Goal: Information Seeking & Learning: Compare options

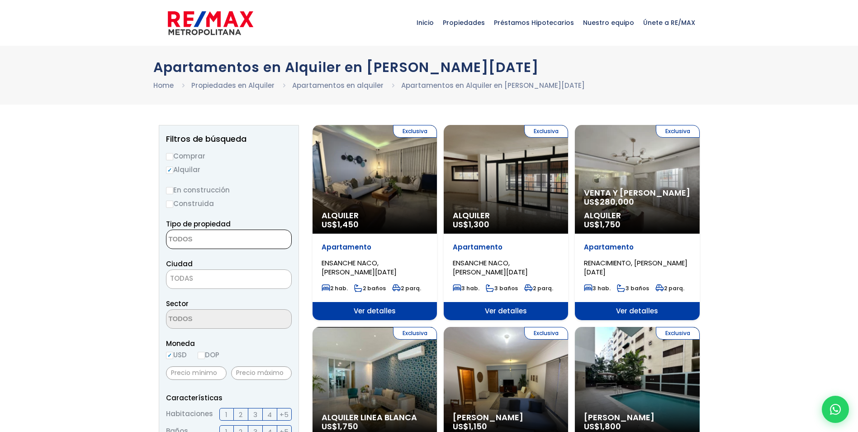
click at [222, 244] on textarea "Search" at bounding box center [210, 239] width 88 height 19
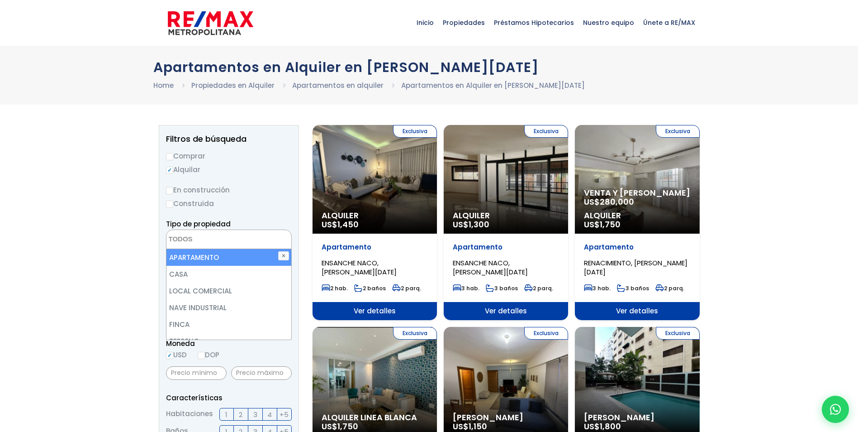
click at [206, 258] on li "APARTAMENTO" at bounding box center [228, 257] width 125 height 17
select select "apartment"
click at [194, 256] on li "APARTAMENTO" at bounding box center [228, 257] width 125 height 17
select select "apartment"
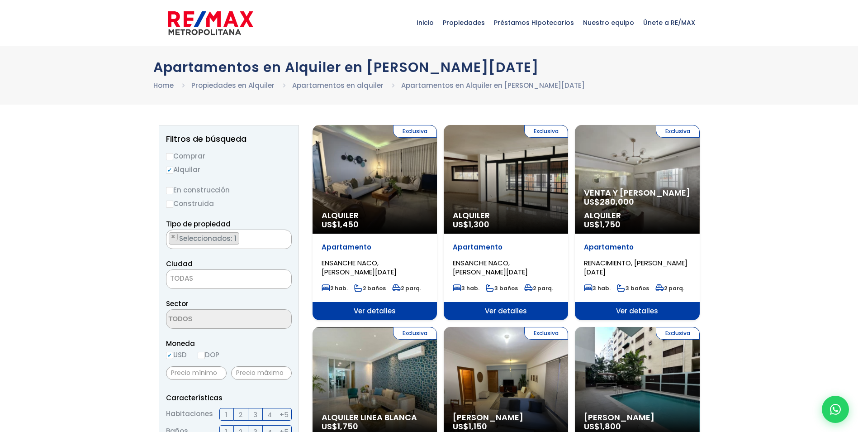
click at [180, 279] on span "TODAS" at bounding box center [181, 278] width 23 height 10
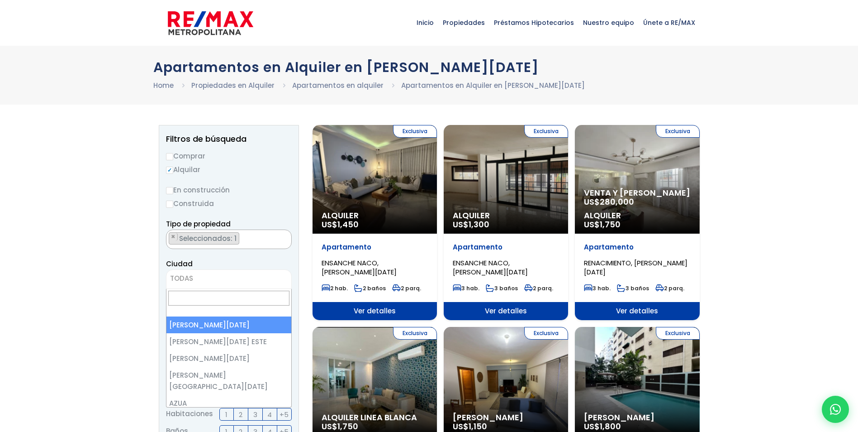
select select "1"
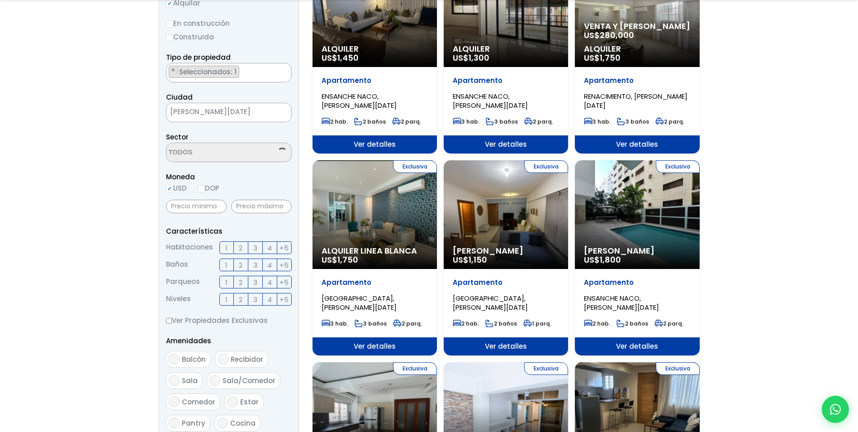
scroll to position [181, 0]
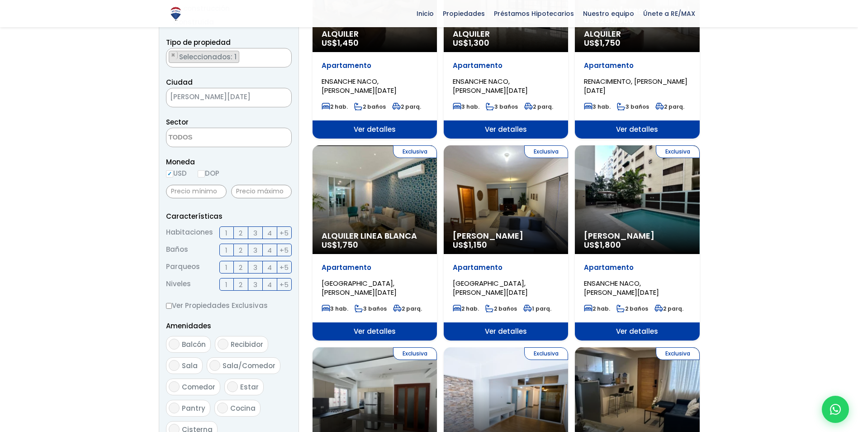
click at [204, 175] on input "DOP" at bounding box center [201, 173] width 7 height 7
radio input "true"
click at [267, 195] on input "text" at bounding box center [261, 192] width 61 height 14
type input "35,000"
click at [185, 190] on input "text" at bounding box center [196, 192] width 61 height 14
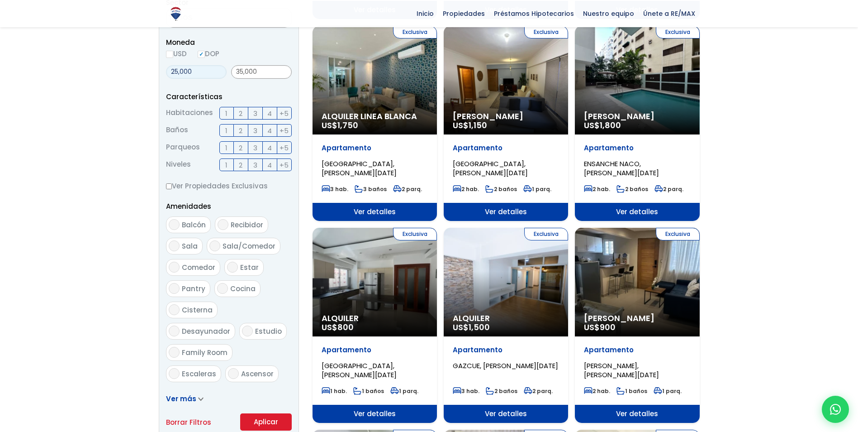
scroll to position [317, 0]
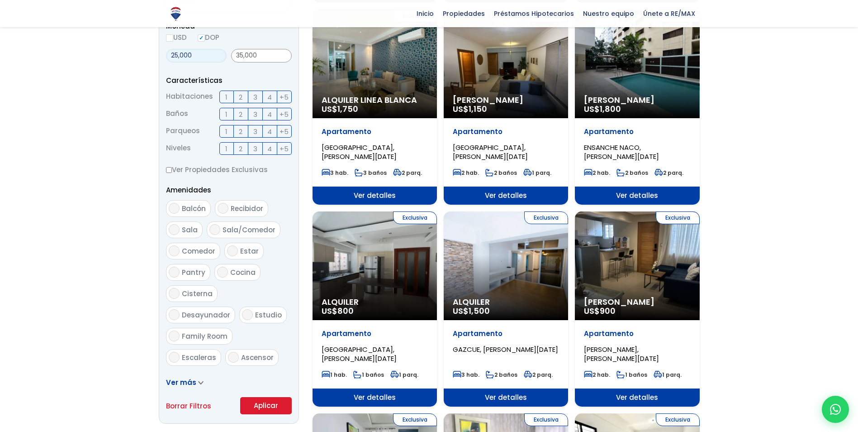
type input "25,000"
click at [266, 400] on button "Aplicar" at bounding box center [266, 405] width 52 height 17
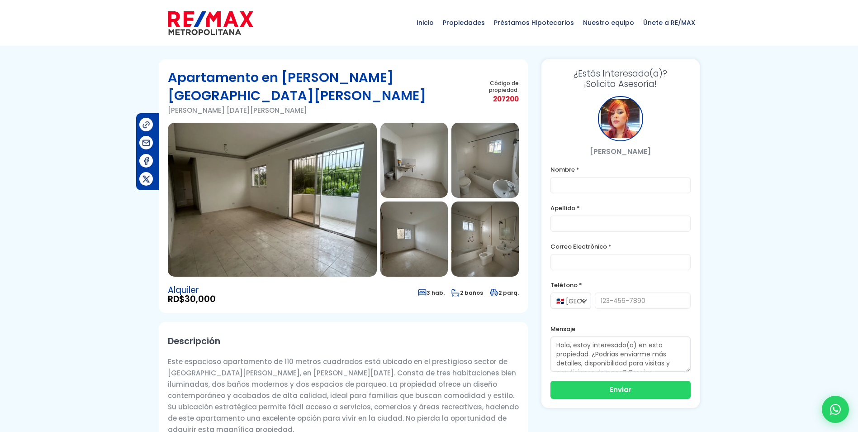
click at [257, 208] on img at bounding box center [272, 200] width 209 height 154
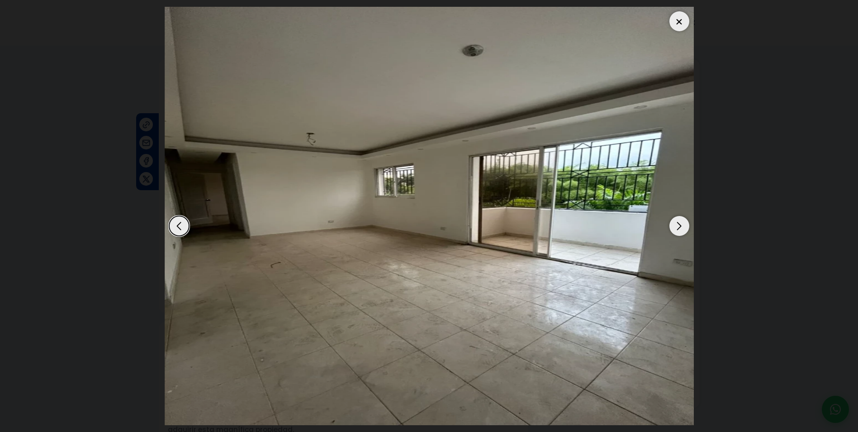
click at [671, 224] on div "Next slide" at bounding box center [680, 226] width 20 height 20
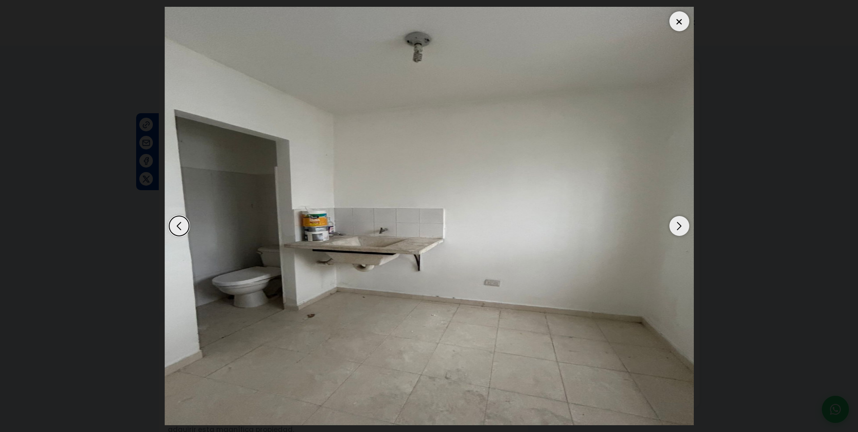
click at [671, 224] on div "Next slide" at bounding box center [680, 226] width 20 height 20
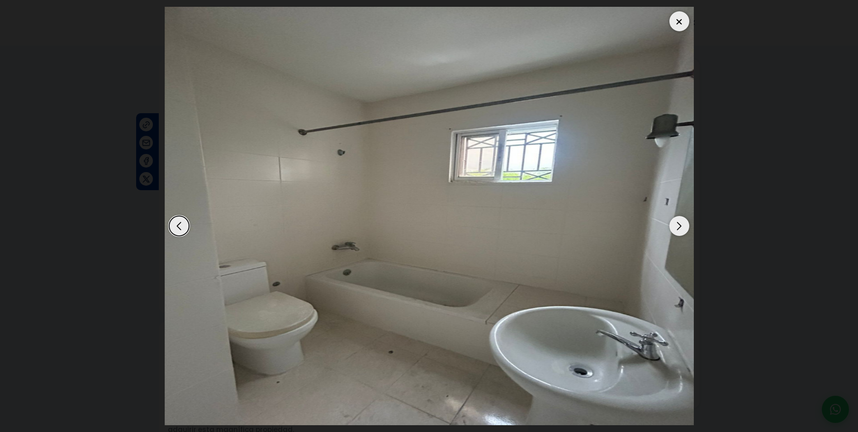
click at [671, 224] on div "Next slide" at bounding box center [680, 226] width 20 height 20
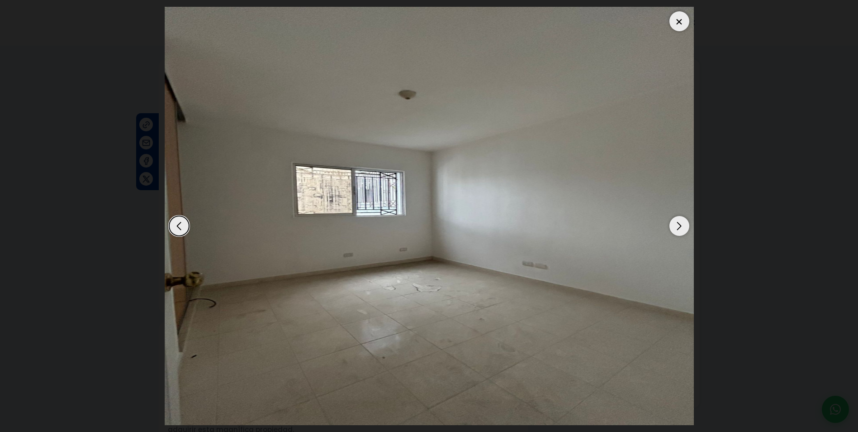
click at [671, 224] on div "Next slide" at bounding box center [680, 226] width 20 height 20
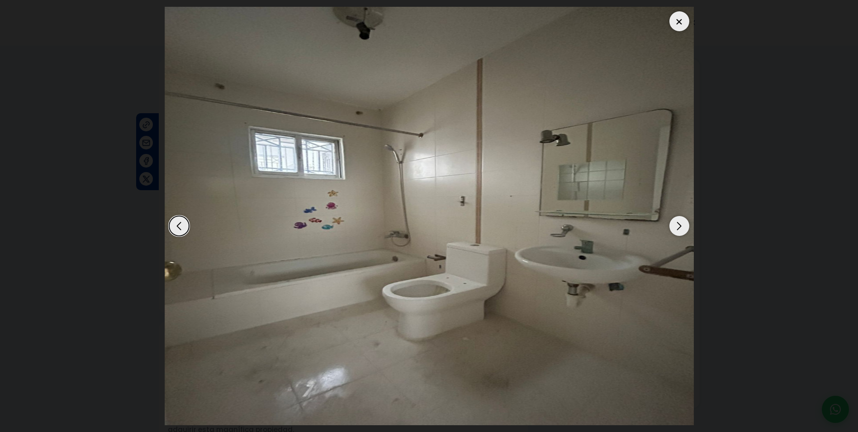
click at [671, 224] on div "Next slide" at bounding box center [680, 226] width 20 height 20
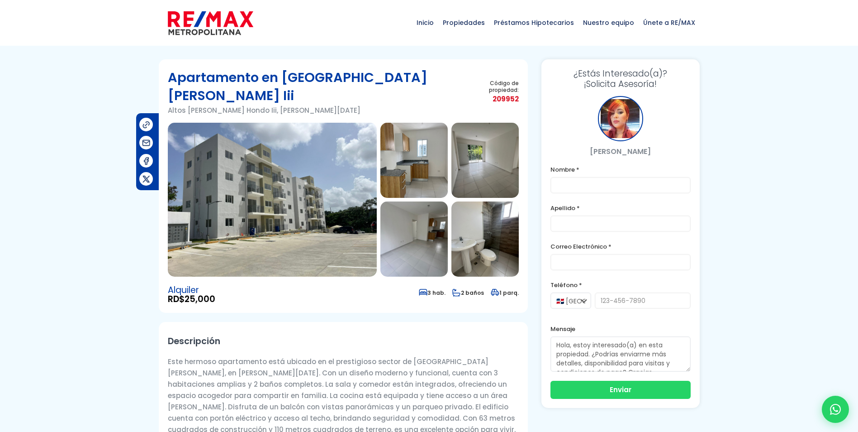
click at [206, 215] on img at bounding box center [272, 200] width 209 height 154
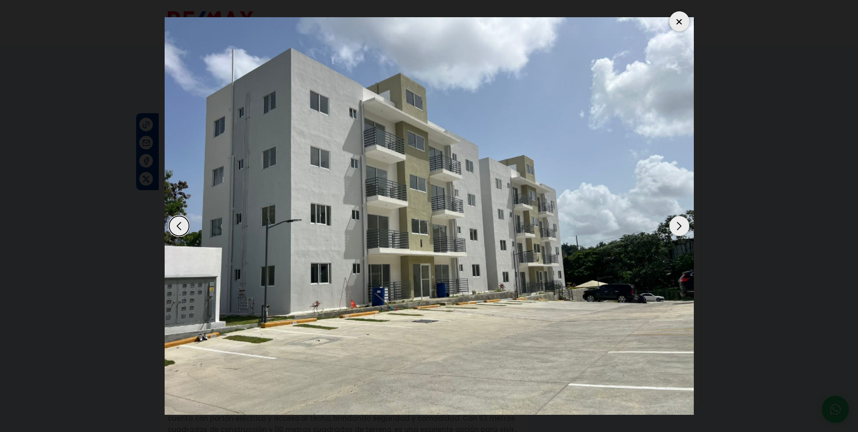
click at [680, 222] on div "Next slide" at bounding box center [680, 226] width 20 height 20
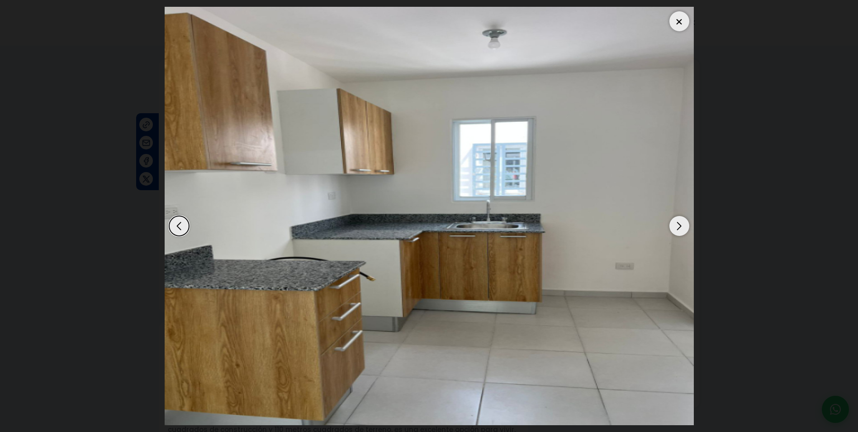
click at [680, 222] on div "Next slide" at bounding box center [680, 226] width 20 height 20
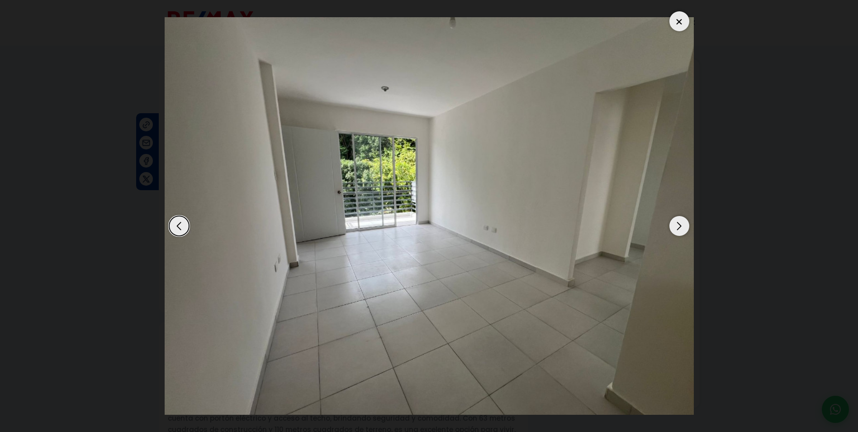
click at [680, 222] on div "Next slide" at bounding box center [680, 226] width 20 height 20
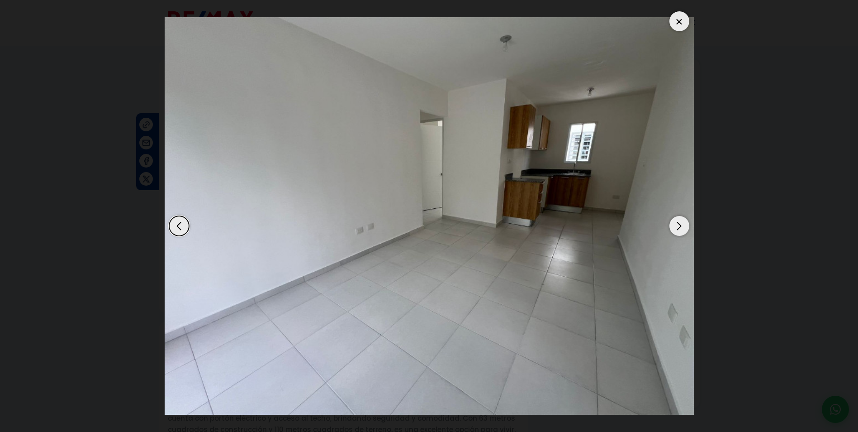
click at [680, 222] on div "Next slide" at bounding box center [680, 226] width 20 height 20
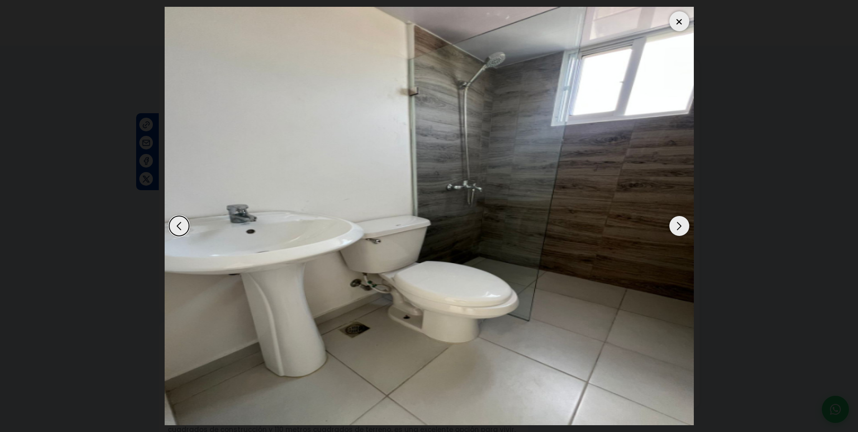
click at [680, 222] on div "Next slide" at bounding box center [680, 226] width 20 height 20
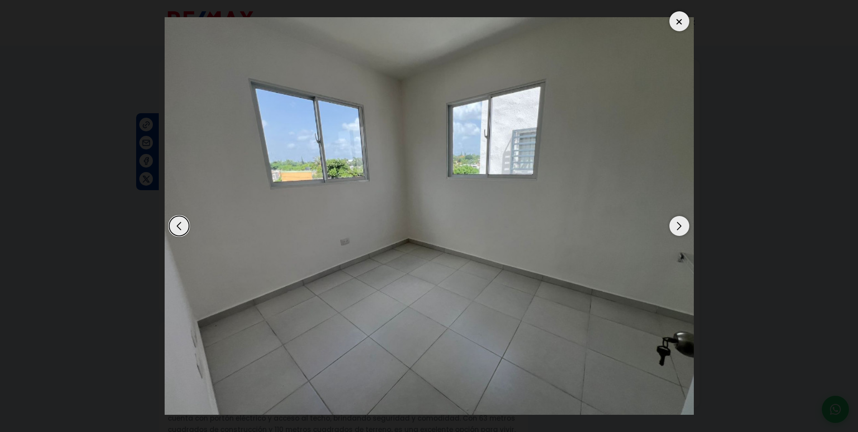
click at [680, 222] on div "Next slide" at bounding box center [680, 226] width 20 height 20
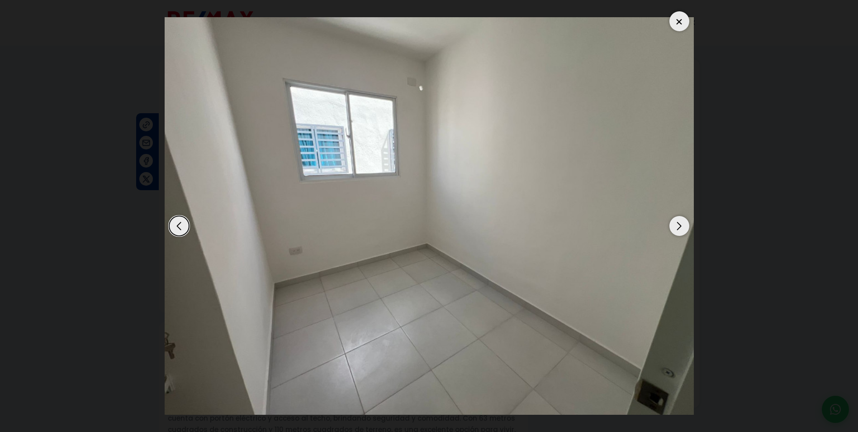
click at [680, 222] on div "Next slide" at bounding box center [680, 226] width 20 height 20
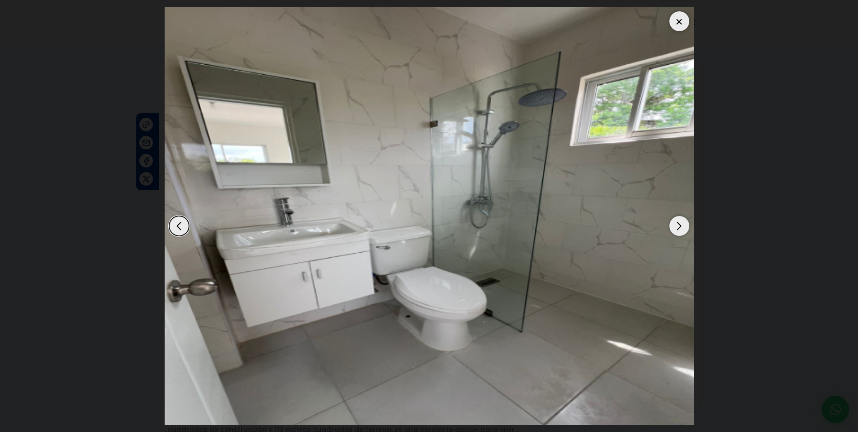
click at [680, 222] on div "Next slide" at bounding box center [680, 226] width 20 height 20
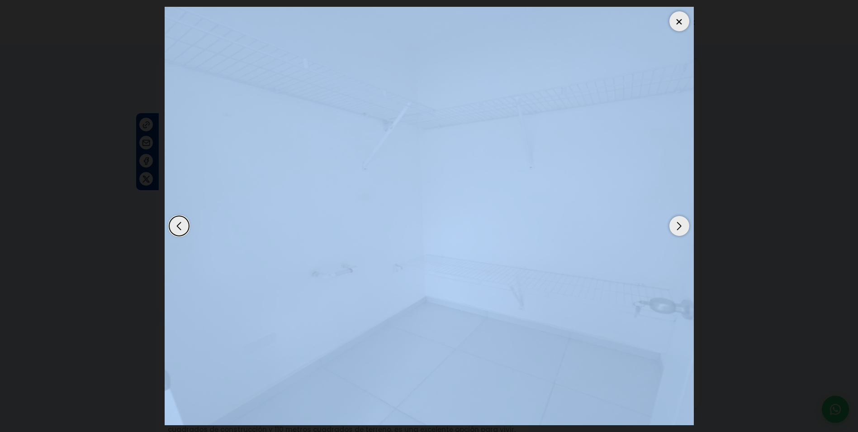
click at [680, 222] on div "Next slide" at bounding box center [680, 226] width 20 height 20
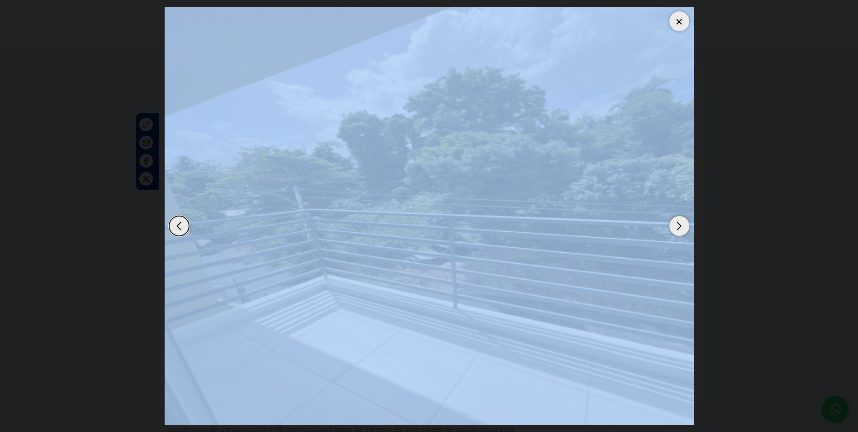
click at [684, 16] on div at bounding box center [680, 21] width 20 height 20
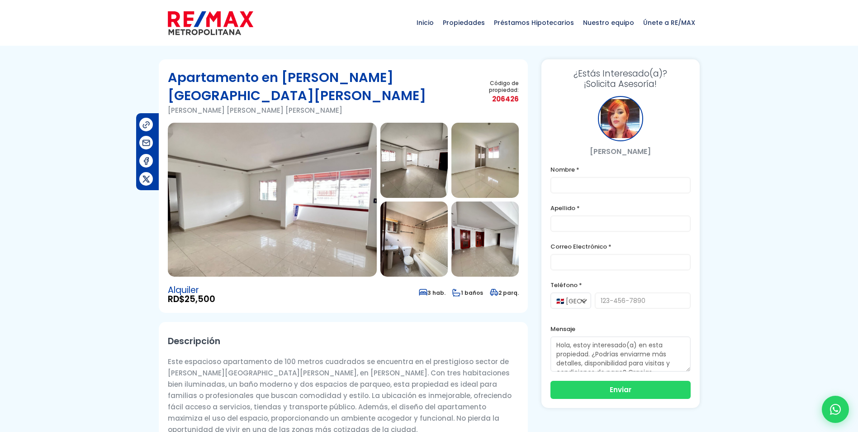
click at [242, 202] on img at bounding box center [272, 200] width 209 height 154
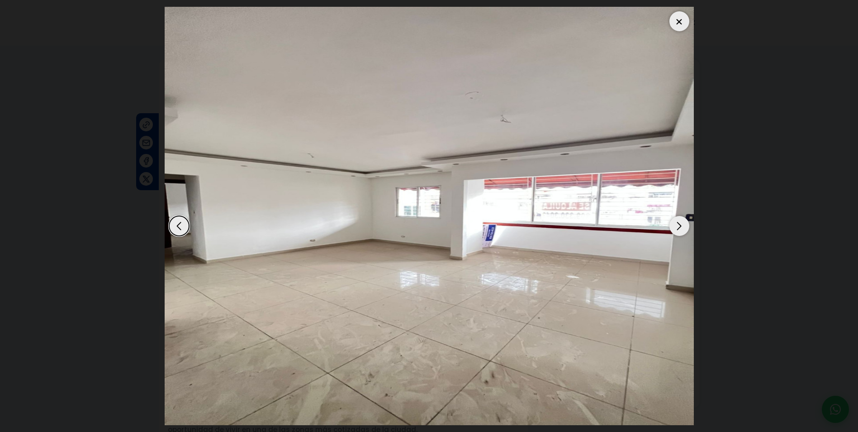
click at [679, 220] on div "Next slide" at bounding box center [680, 226] width 20 height 20
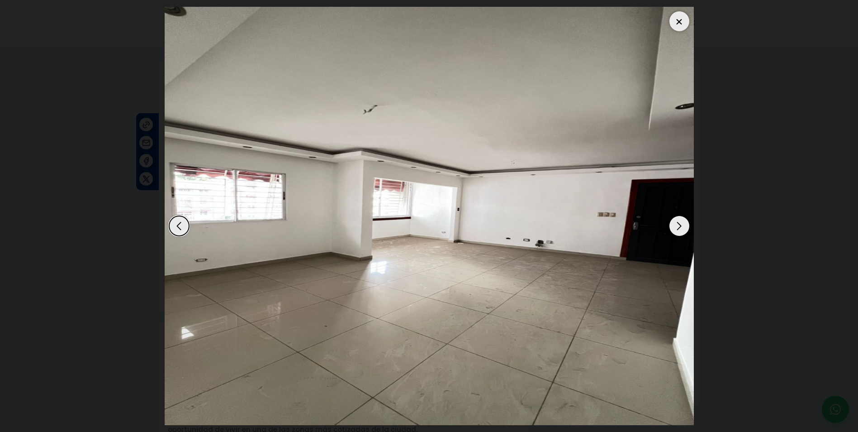
click at [675, 223] on div "Next slide" at bounding box center [680, 226] width 20 height 20
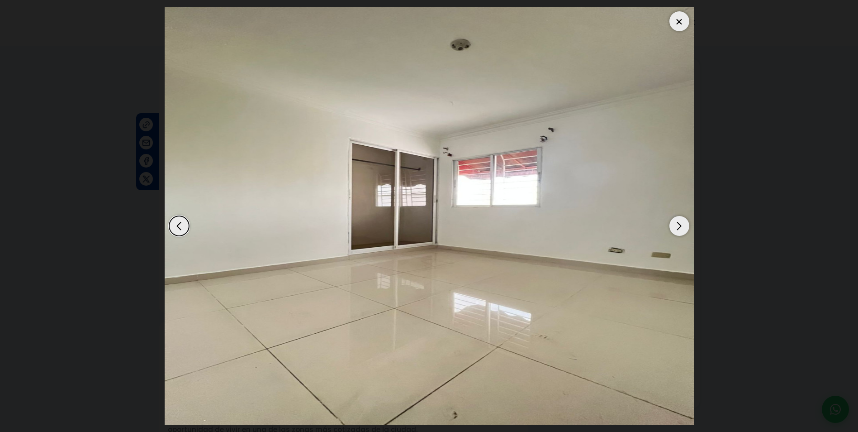
click at [675, 223] on div "Next slide" at bounding box center [680, 226] width 20 height 20
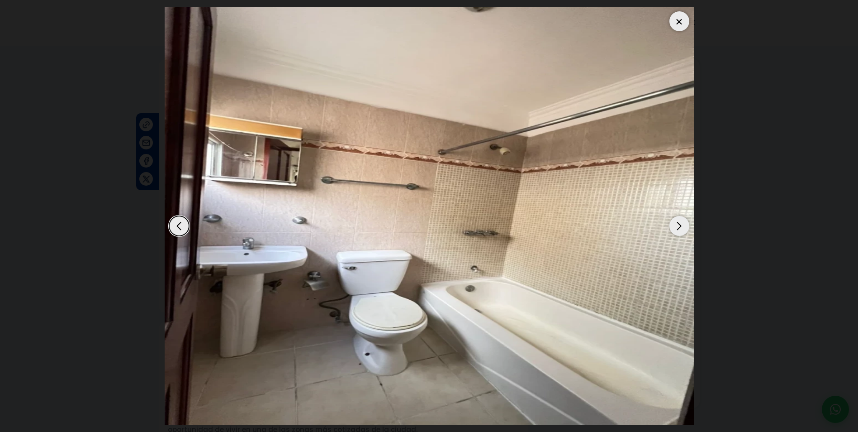
click at [675, 223] on div "Next slide" at bounding box center [680, 226] width 20 height 20
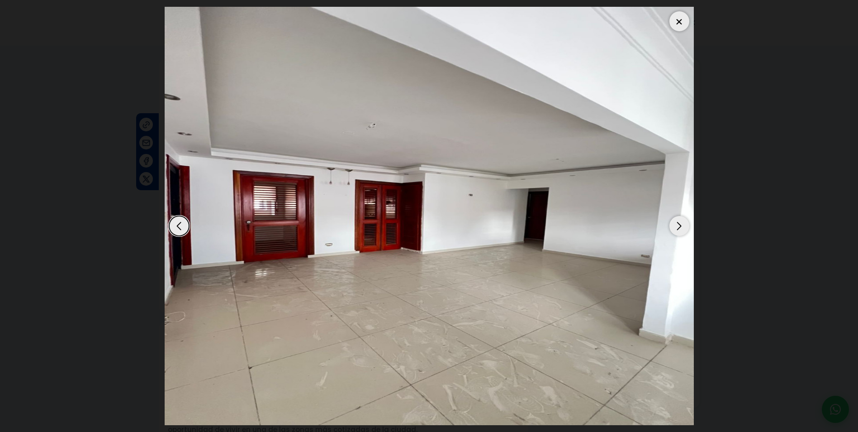
click at [675, 223] on div "Next slide" at bounding box center [680, 226] width 20 height 20
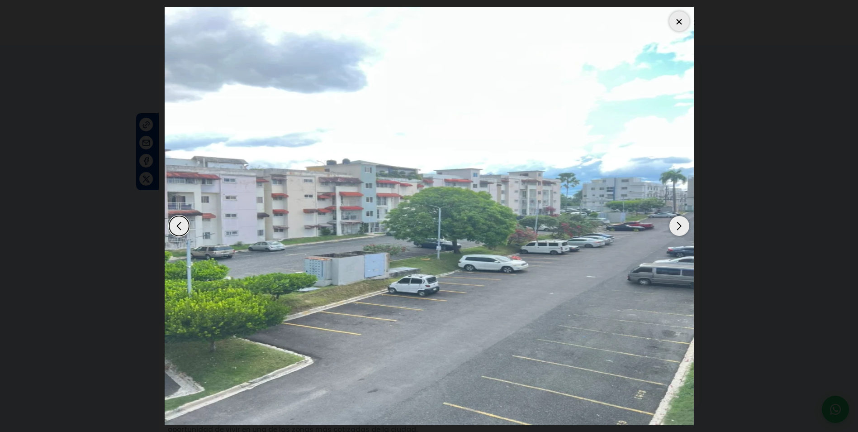
click at [675, 223] on div "Next slide" at bounding box center [680, 226] width 20 height 20
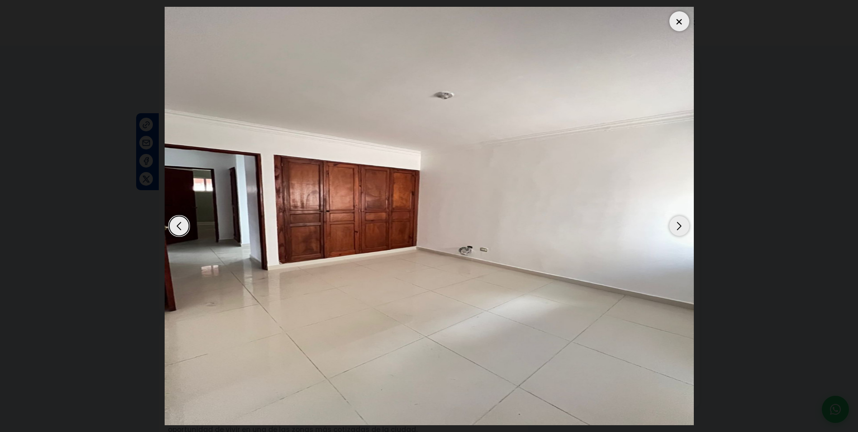
click at [675, 223] on div "Next slide" at bounding box center [680, 226] width 20 height 20
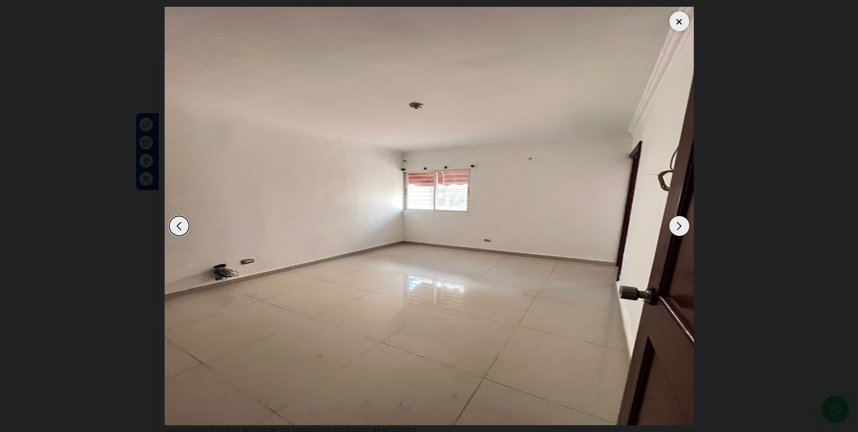
click at [675, 223] on div "Next slide" at bounding box center [680, 226] width 20 height 20
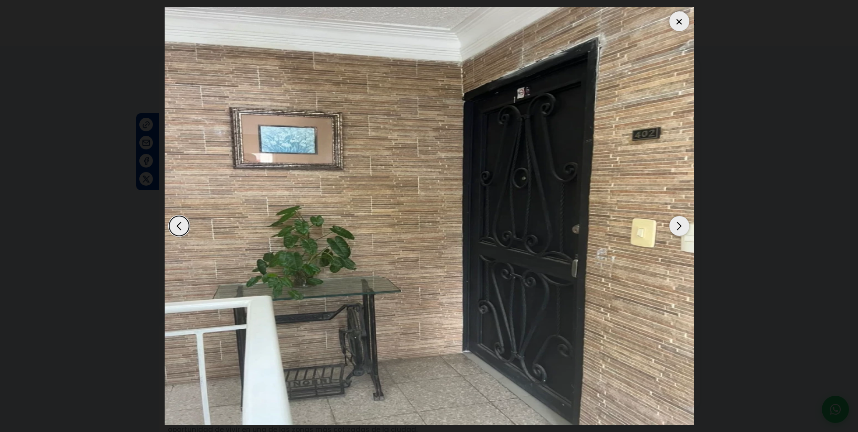
click at [675, 223] on div "Next slide" at bounding box center [680, 226] width 20 height 20
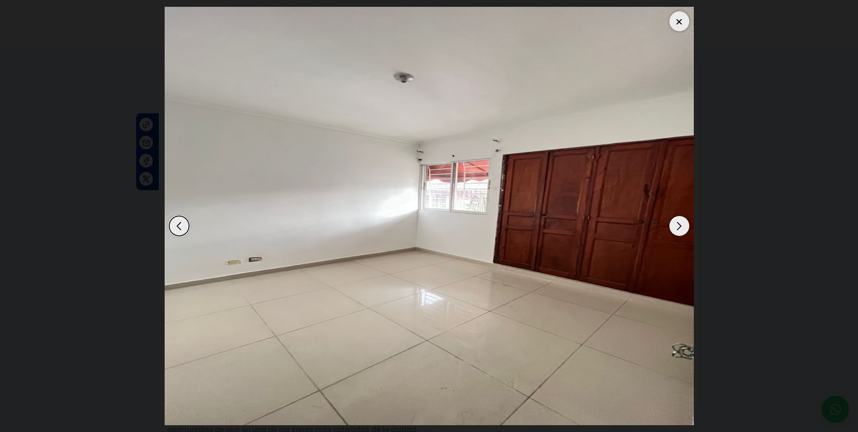
click at [675, 223] on div "Next slide" at bounding box center [680, 226] width 20 height 20
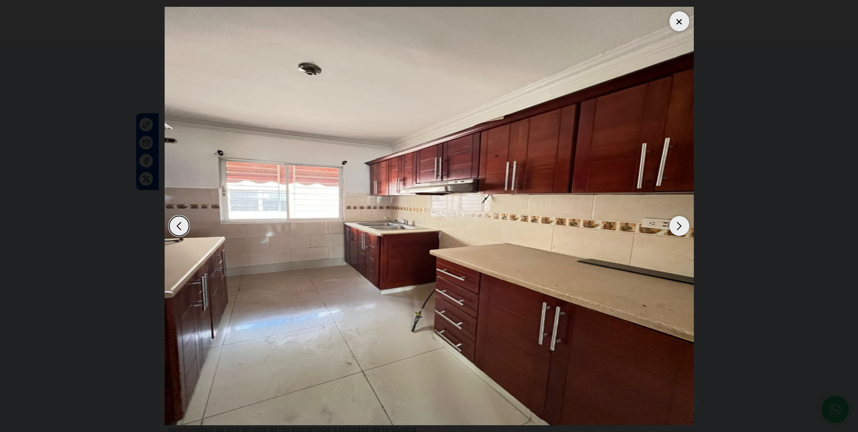
click at [675, 223] on div "Next slide" at bounding box center [680, 226] width 20 height 20
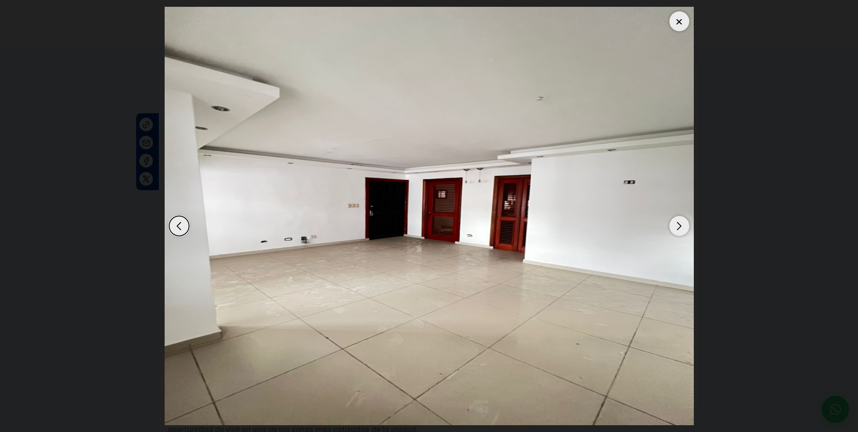
click at [675, 223] on div "Next slide" at bounding box center [680, 226] width 20 height 20
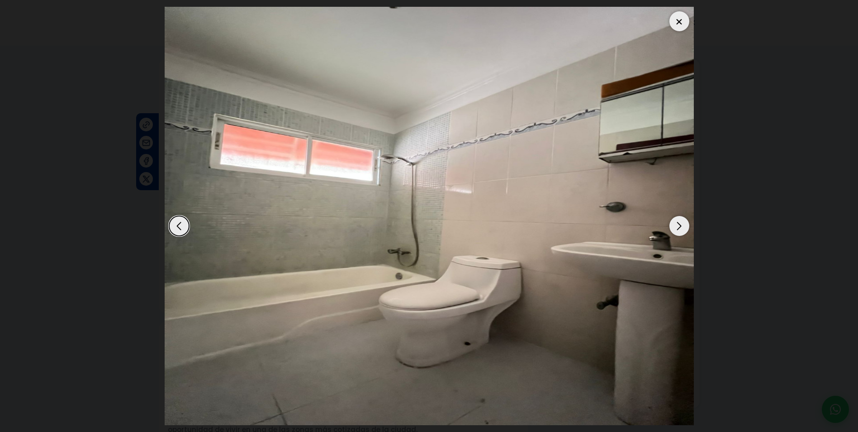
click at [675, 223] on div "Next slide" at bounding box center [680, 226] width 20 height 20
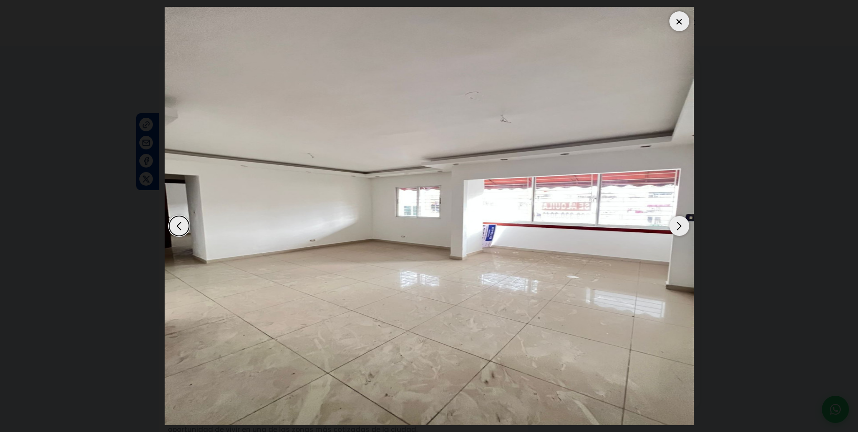
click at [675, 223] on div "Next slide" at bounding box center [680, 226] width 20 height 20
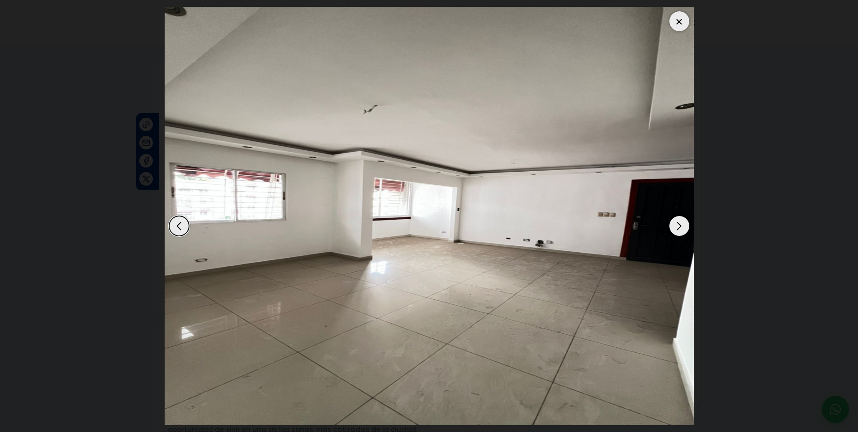
click at [701, 239] on dialog at bounding box center [429, 216] width 543 height 432
click at [685, 25] on div at bounding box center [680, 21] width 20 height 20
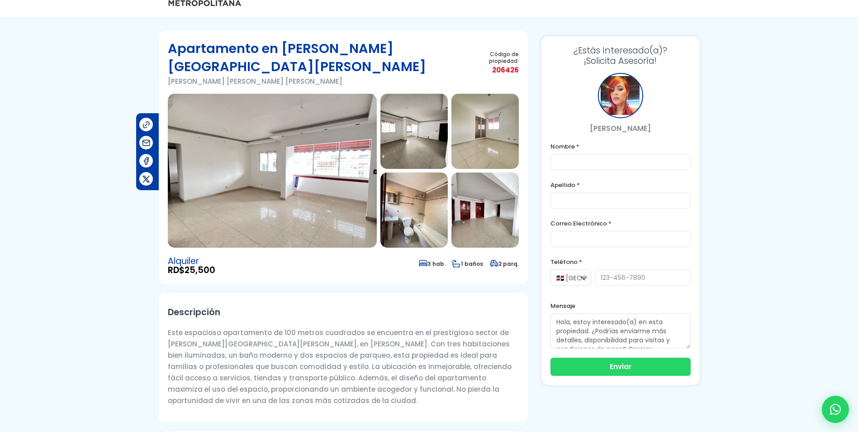
scroll to position [45, 0]
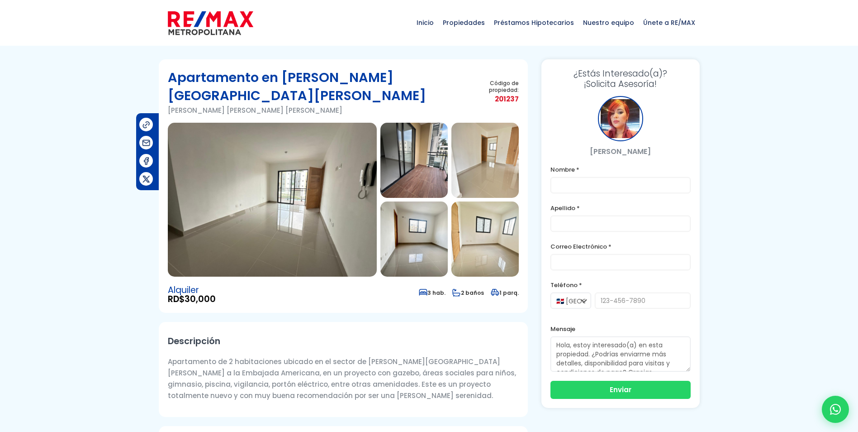
click at [310, 179] on img at bounding box center [272, 200] width 209 height 154
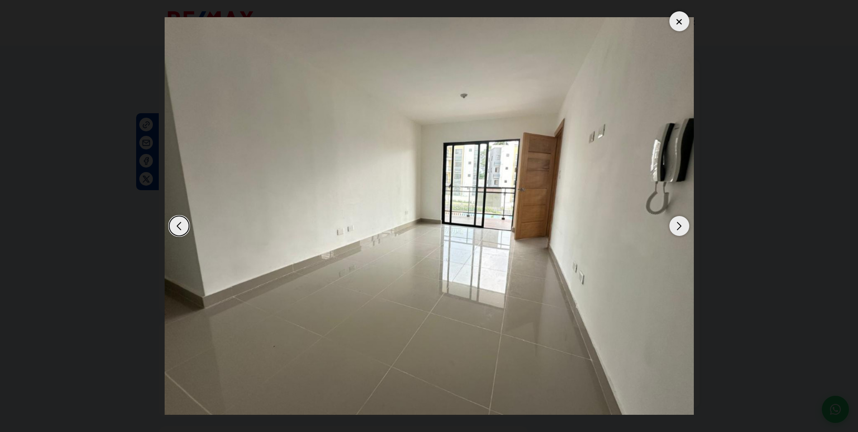
click at [687, 229] on div "Next slide" at bounding box center [680, 226] width 20 height 20
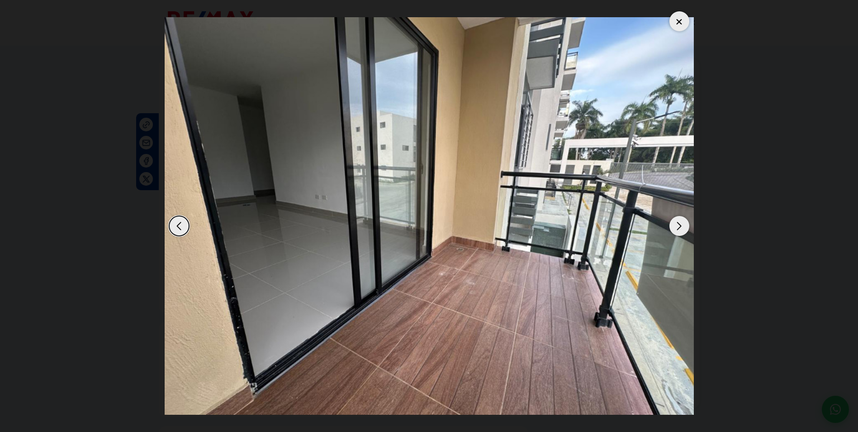
click at [687, 229] on div "Next slide" at bounding box center [680, 226] width 20 height 20
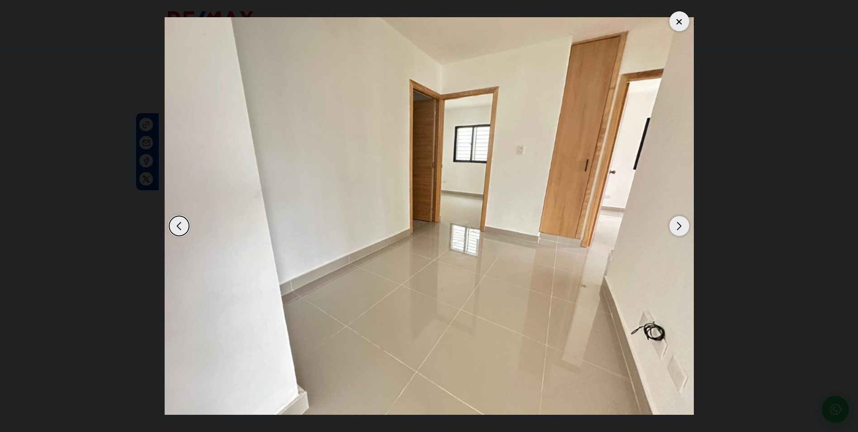
click at [687, 229] on div "Next slide" at bounding box center [680, 226] width 20 height 20
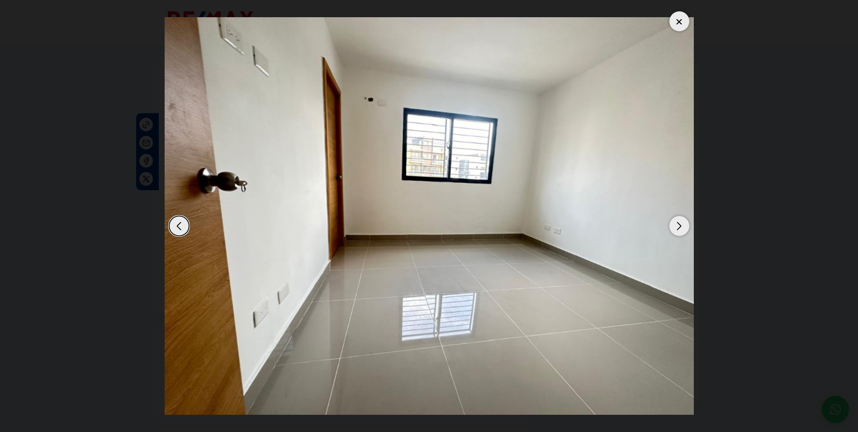
click at [687, 229] on div "Next slide" at bounding box center [680, 226] width 20 height 20
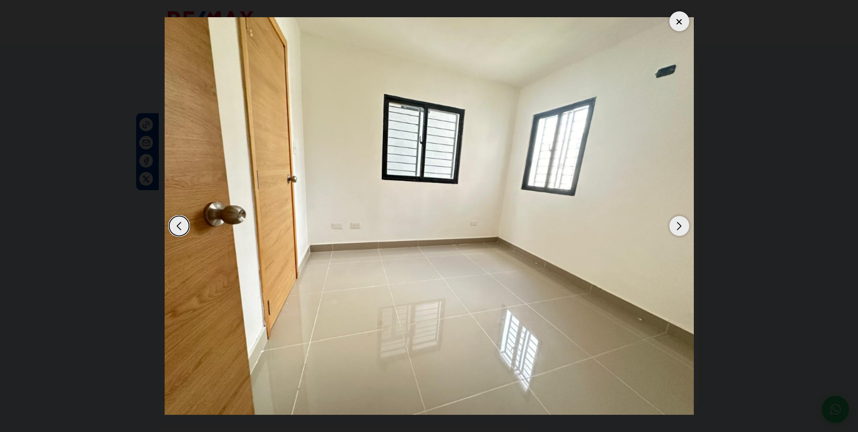
click at [687, 229] on div "Next slide" at bounding box center [680, 226] width 20 height 20
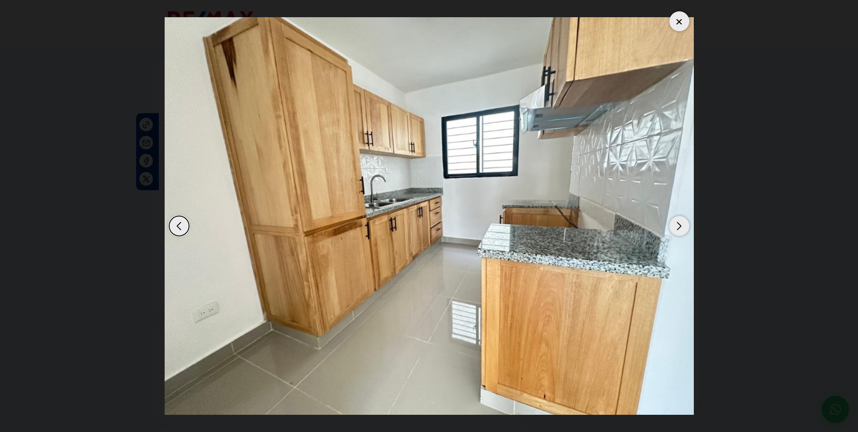
click at [687, 229] on div "Next slide" at bounding box center [680, 226] width 20 height 20
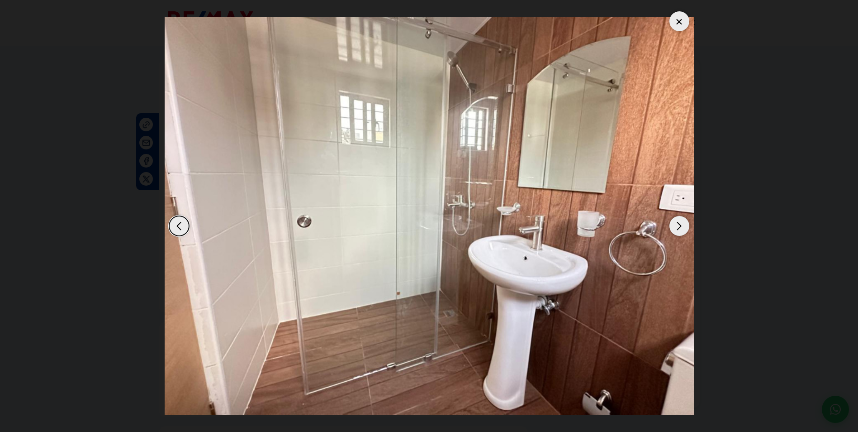
click at [686, 228] on div "Next slide" at bounding box center [680, 226] width 20 height 20
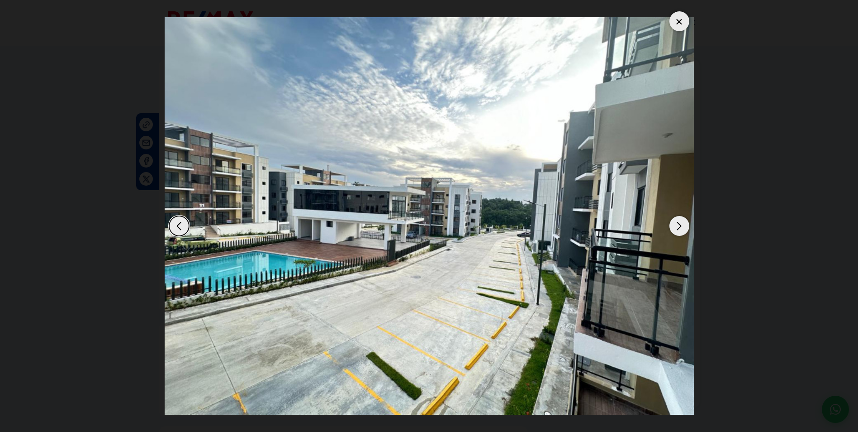
click at [686, 228] on div "Next slide" at bounding box center [680, 226] width 20 height 20
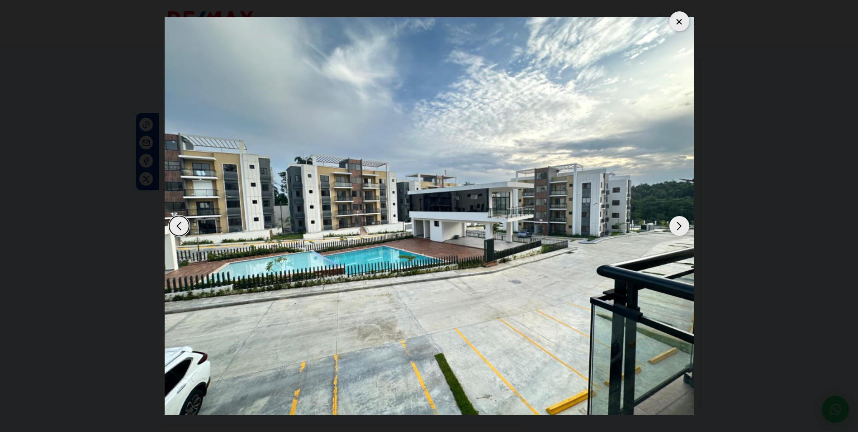
click at [686, 228] on div "Next slide" at bounding box center [680, 226] width 20 height 20
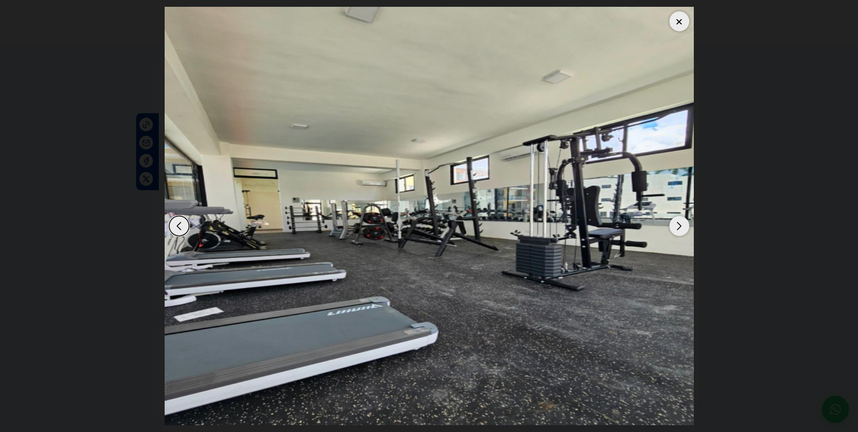
click at [701, 318] on dialog at bounding box center [429, 216] width 543 height 432
click at [682, 22] on div at bounding box center [680, 21] width 20 height 20
